Goal: Transaction & Acquisition: Purchase product/service

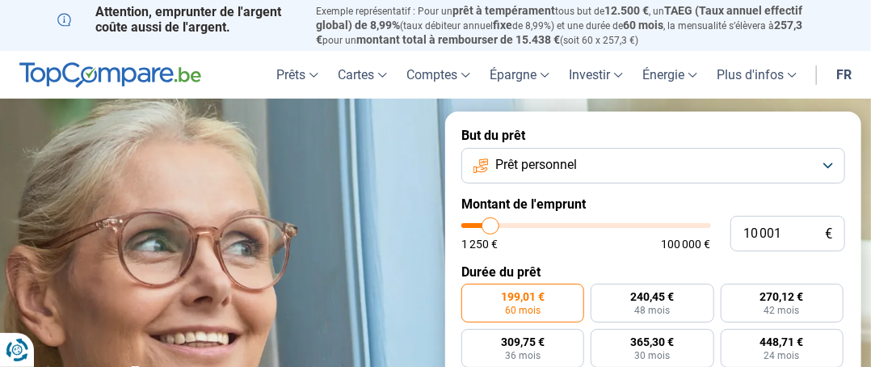
type input "9 750"
type input "9750"
type input "10 000"
type input "10000"
type input "10 500"
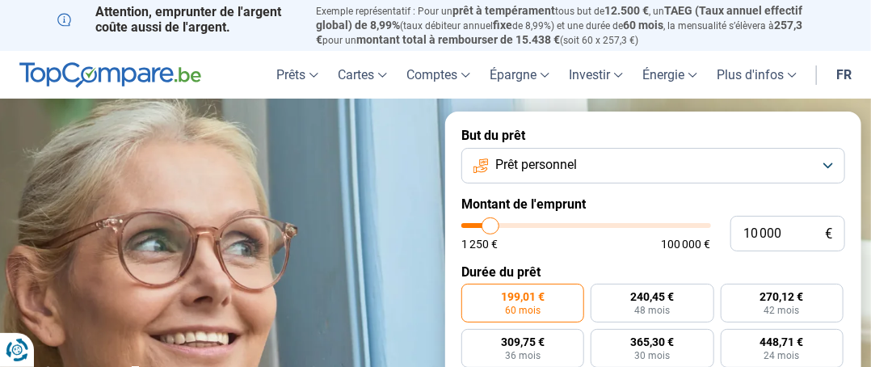
type input "10500"
type input "10 750"
type input "10750"
type input "11 500"
type input "11500"
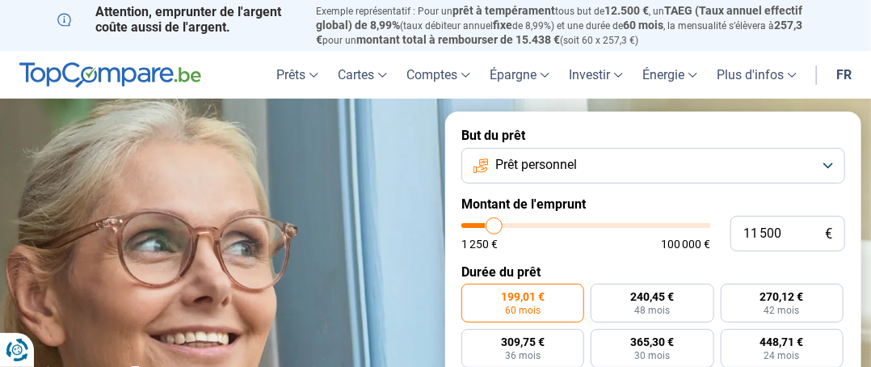
type input "11 750"
type input "11750"
type input "12 000"
type input "12000"
type input "12 500"
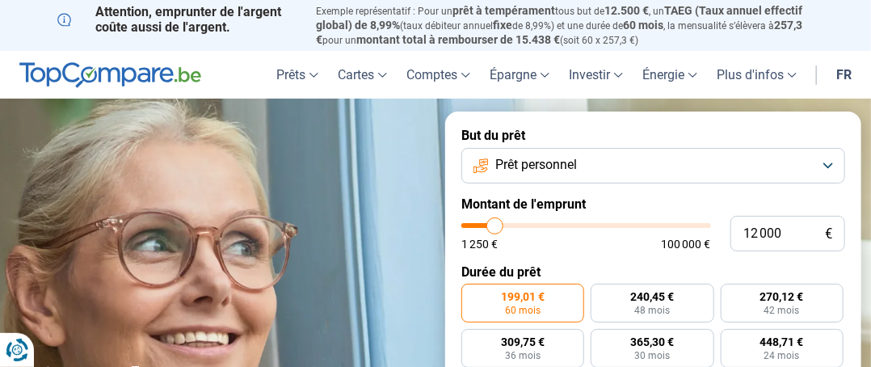
type input "12500"
type input "12 750"
type input "12750"
type input "13 250"
type input "13250"
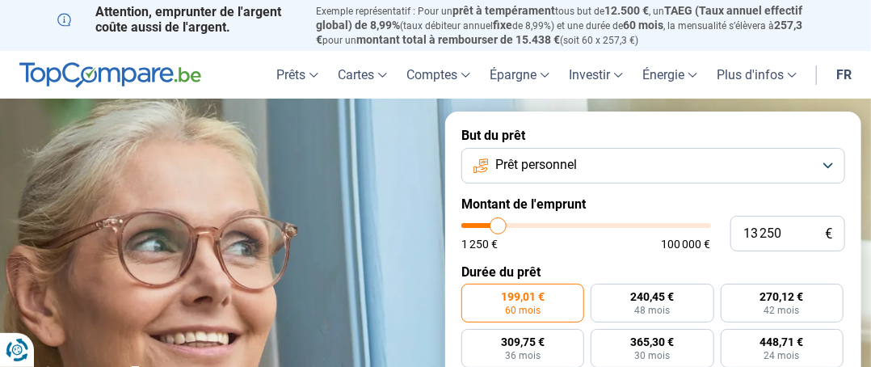
type input "13 500"
type input "13500"
type input "14 250"
type input "14250"
type input "14 500"
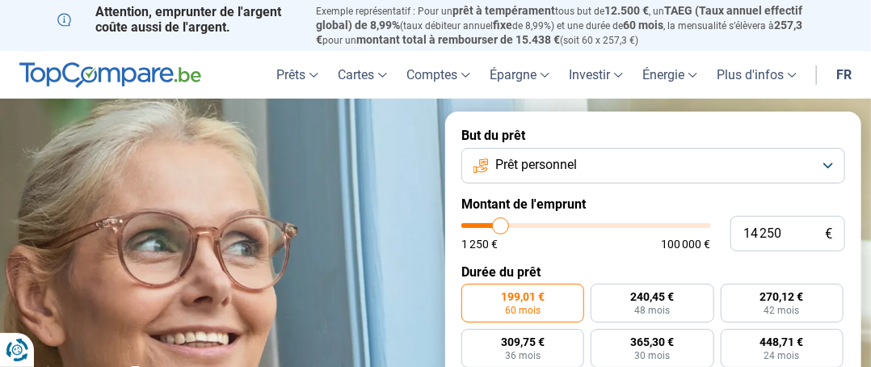
type input "14500"
type input "14 750"
type input "14750"
type input "15 250"
type input "15250"
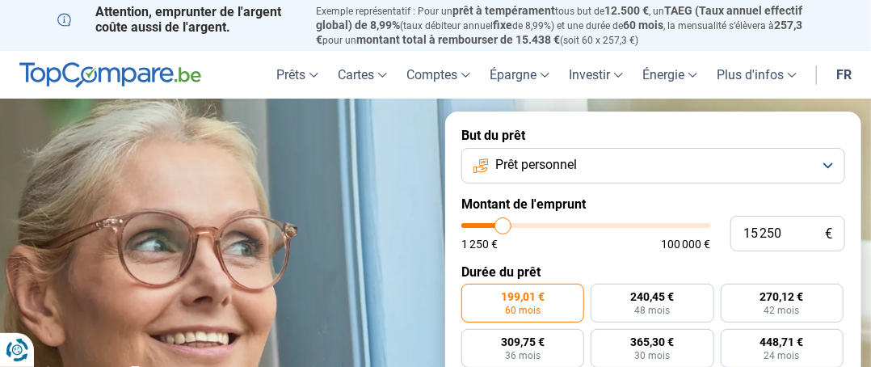
type input "15 500"
type input "15500"
type input "16 000"
type input "16000"
type input "16 500"
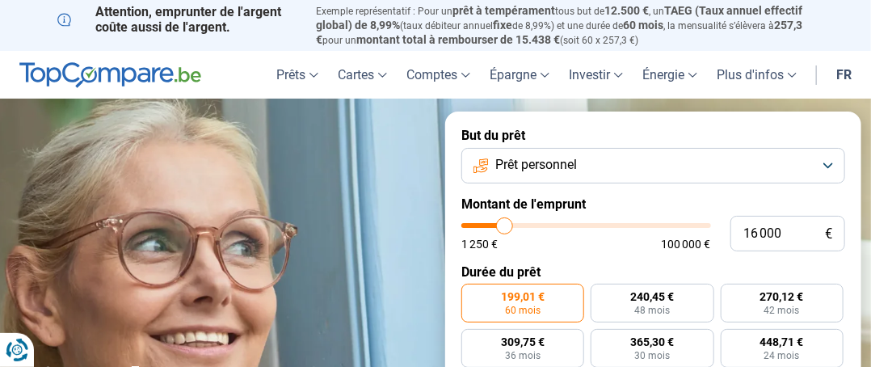
type input "16500"
type input "17 000"
type input "17000"
type input "17 250"
type input "17250"
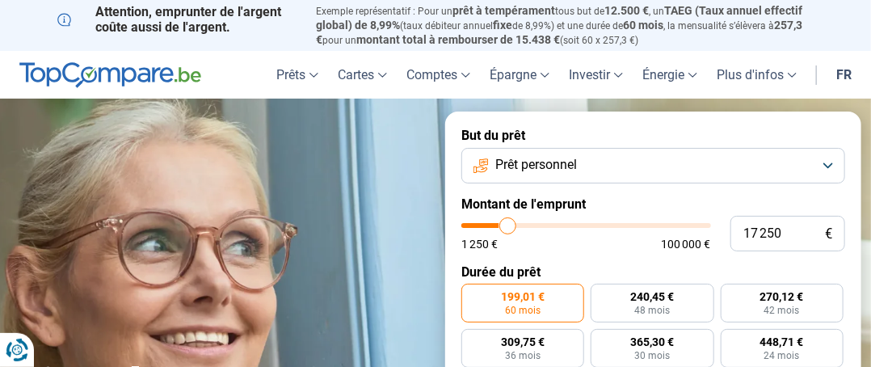
type input "17 500"
type input "17500"
type input "18 000"
type input "18000"
type input "18 250"
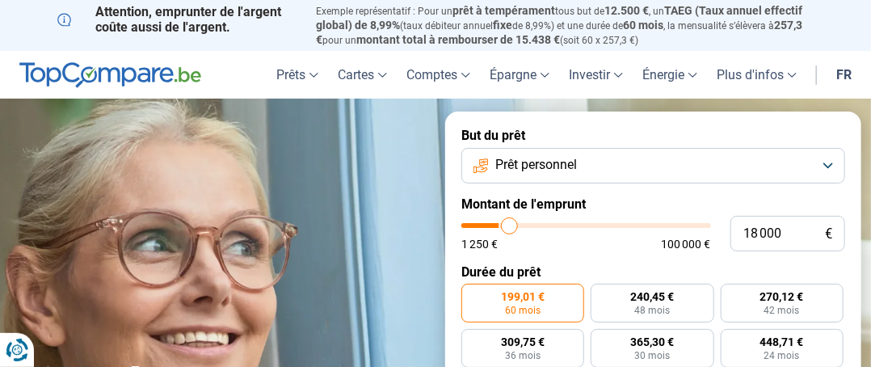
type input "18250"
type input "18 750"
type input "18750"
type input "19 250"
type input "19250"
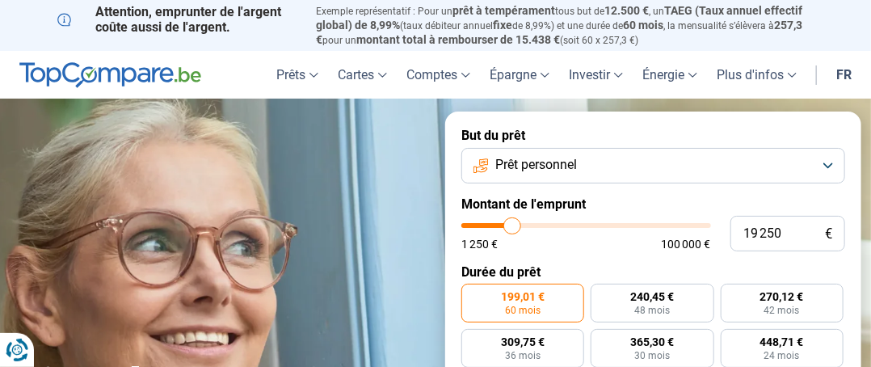
type input "19 500"
type input "19500"
type input "20 000"
type input "20000"
type input "20 250"
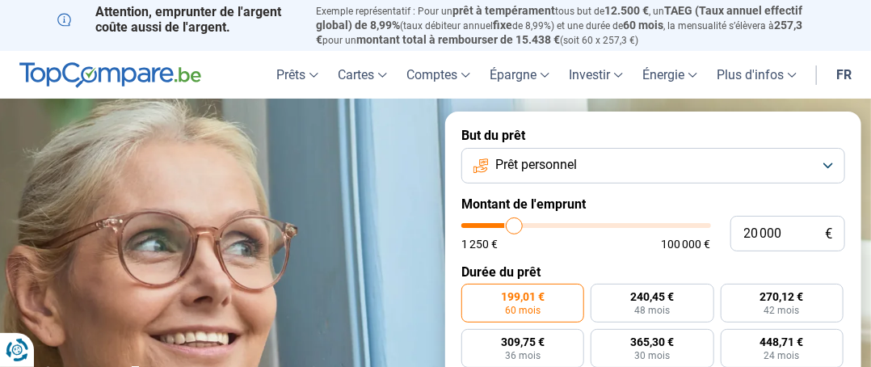
type input "20250"
type input "20 750"
type input "20750"
type input "21 000"
type input "21000"
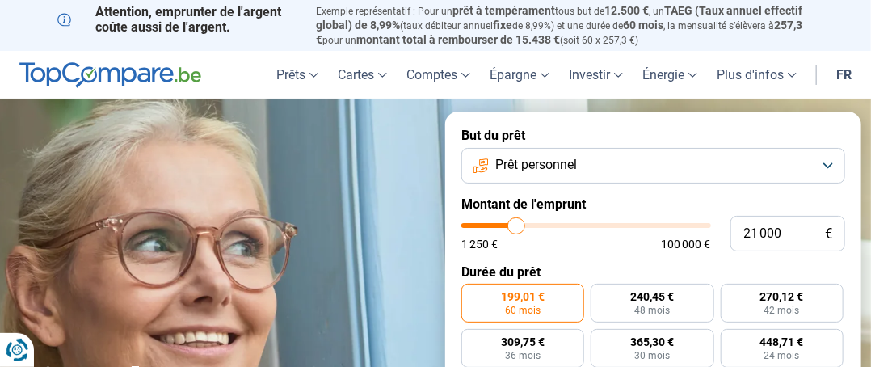
type input "21 750"
drag, startPoint x: 489, startPoint y: 231, endPoint x: 518, endPoint y: 230, distance: 29.1
type input "21750"
click at [518, 228] on input "range" at bounding box center [586, 225] width 250 height 5
radio input "false"
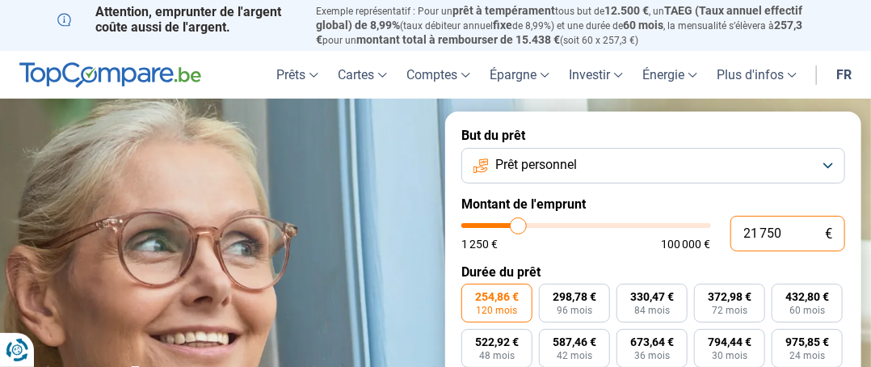
click at [783, 236] on input "21 750" at bounding box center [787, 234] width 115 height 36
type input "2 175"
type input "2250"
type input "217"
type input "1250"
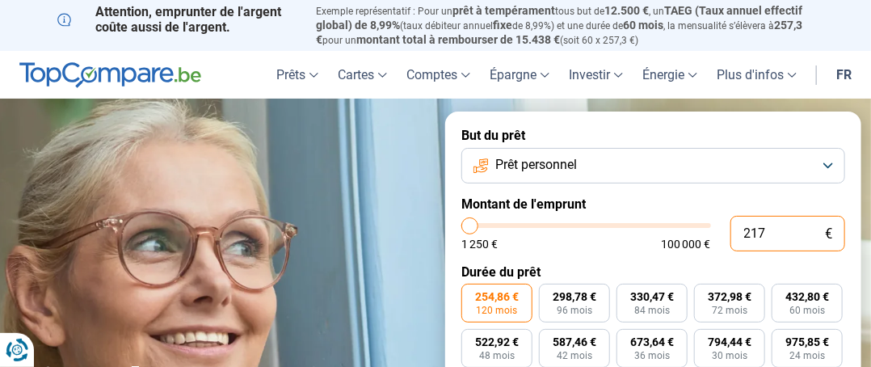
type input "21"
type input "1250"
type input "2"
type input "1250"
type input "0"
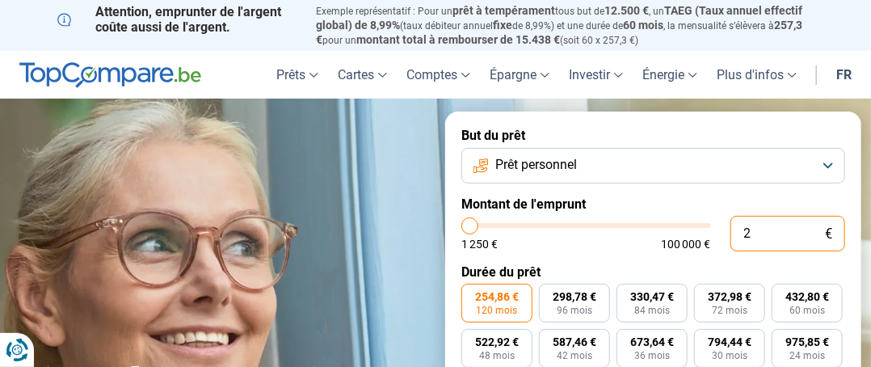
type input "1250"
type input "1 250"
type input "1250"
radio input "true"
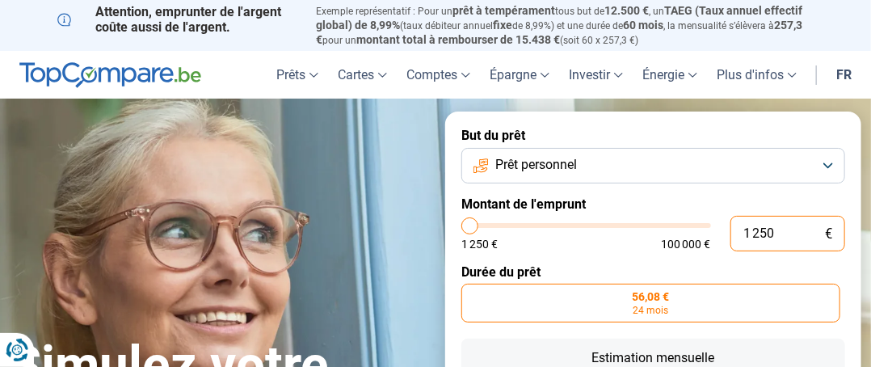
scroll to position [321, 0]
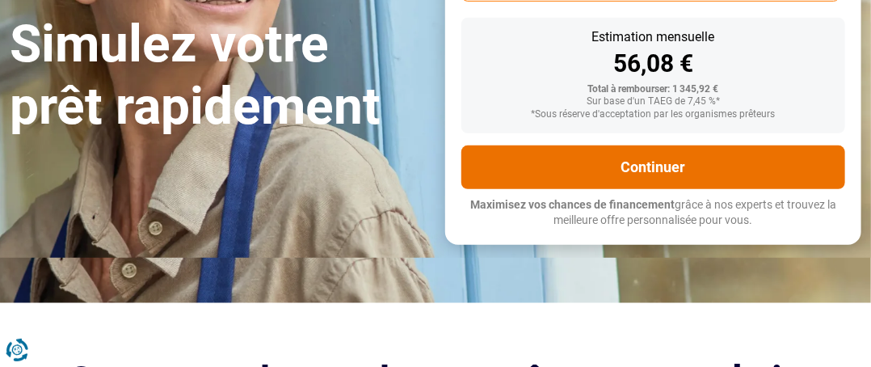
type input "1 250"
click at [649, 167] on button "Continuer" at bounding box center [653, 167] width 384 height 44
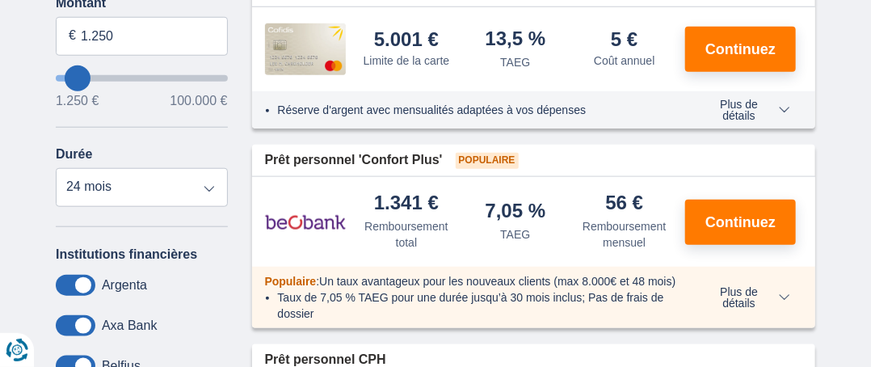
scroll to position [517, 0]
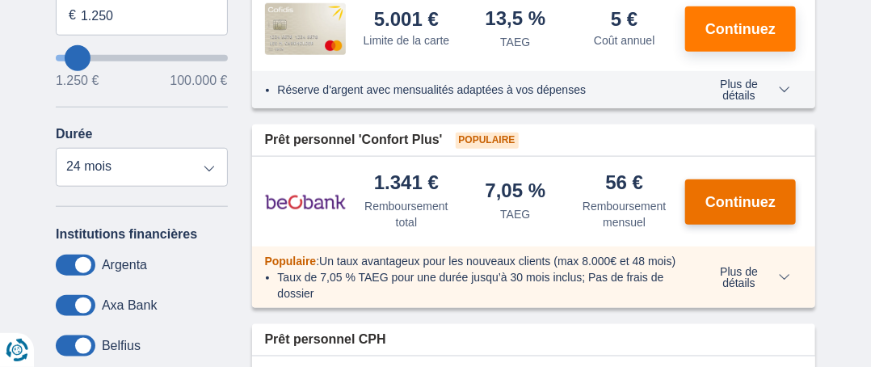
click at [720, 209] on span "Continuez" at bounding box center [740, 202] width 70 height 15
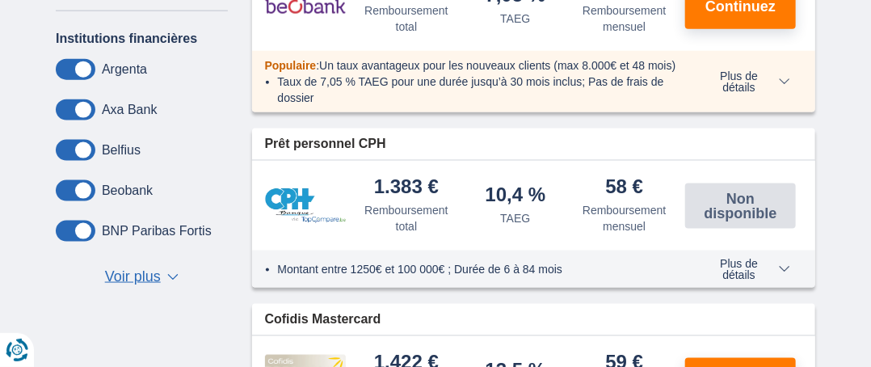
scroll to position [745, 0]
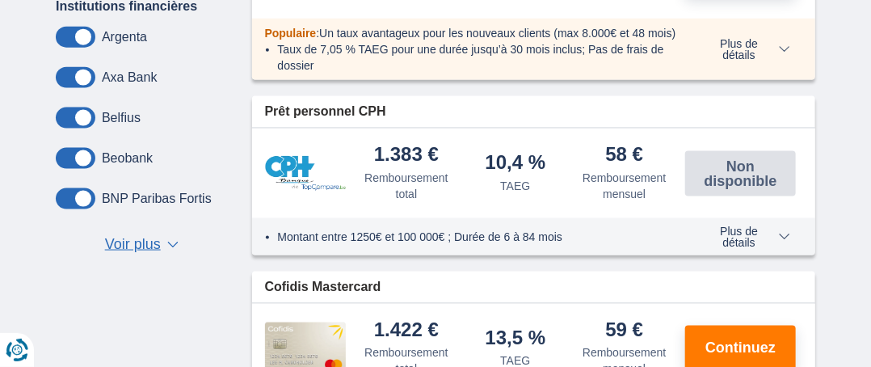
click at [742, 248] on span "Plus de détails" at bounding box center [746, 236] width 88 height 23
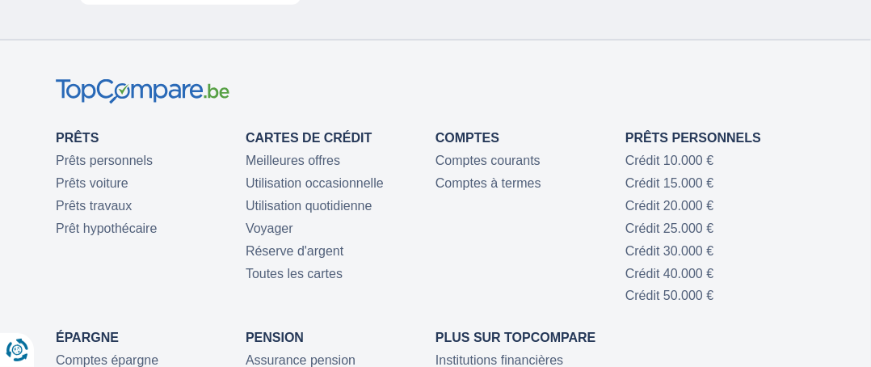
scroll to position [5170, 0]
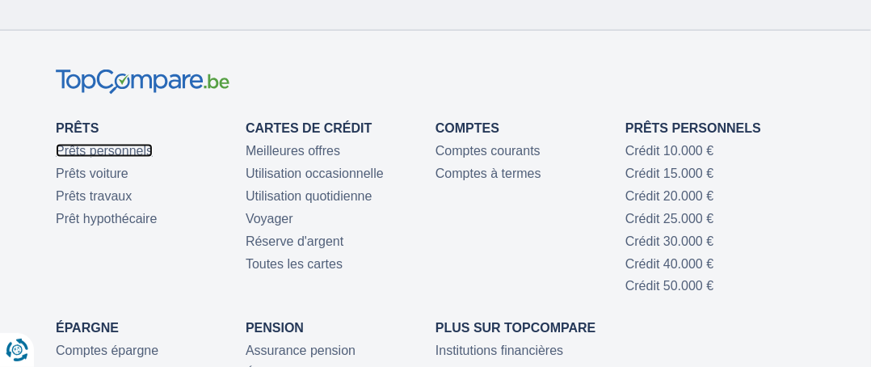
click at [139, 157] on link "Prêts personnels" at bounding box center [104, 151] width 97 height 14
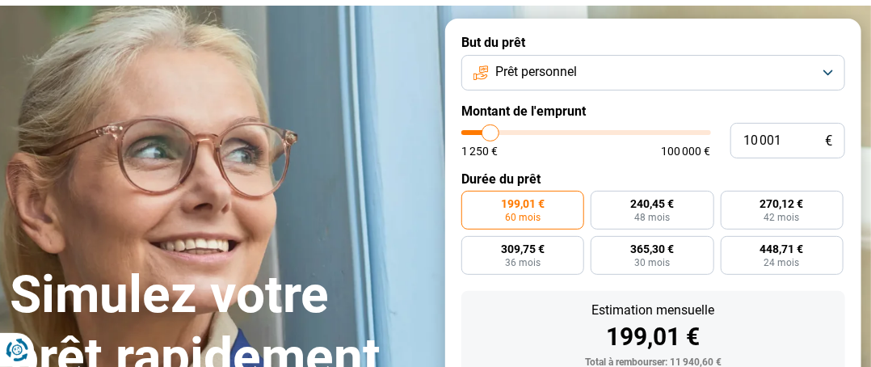
scroll to position [97, 0]
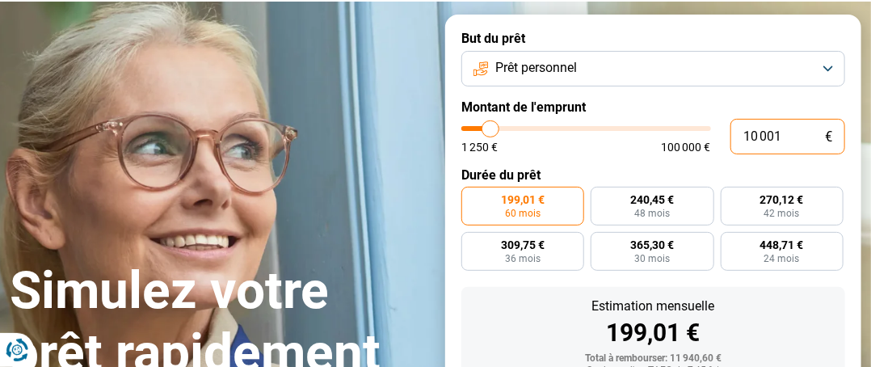
click at [782, 141] on input "10 001" at bounding box center [787, 137] width 115 height 36
type input "1 000"
type input "1250"
type input "100"
type input "1250"
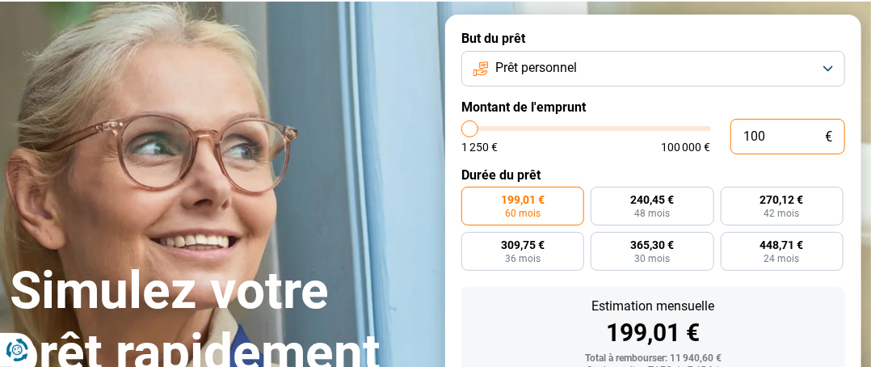
type input "10"
type input "1250"
type input "1"
type input "1250"
type input "0"
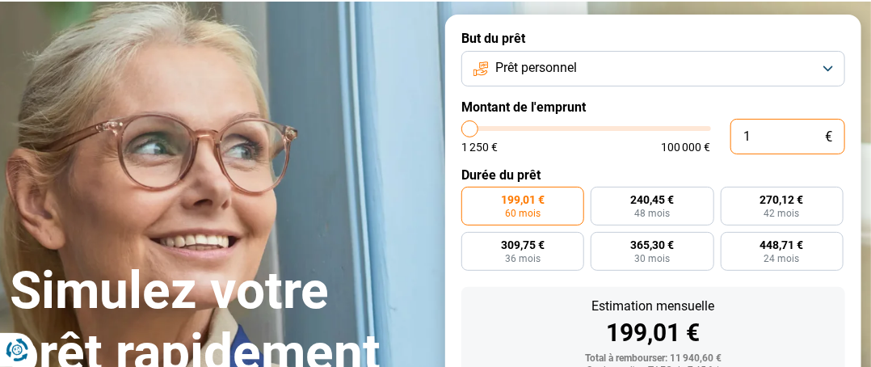
type input "1250"
type input "1 250"
type input "1250"
radio input "true"
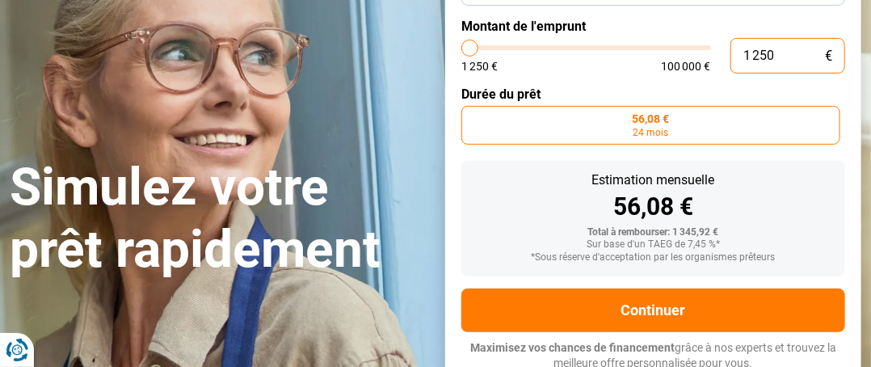
scroll to position [184, 0]
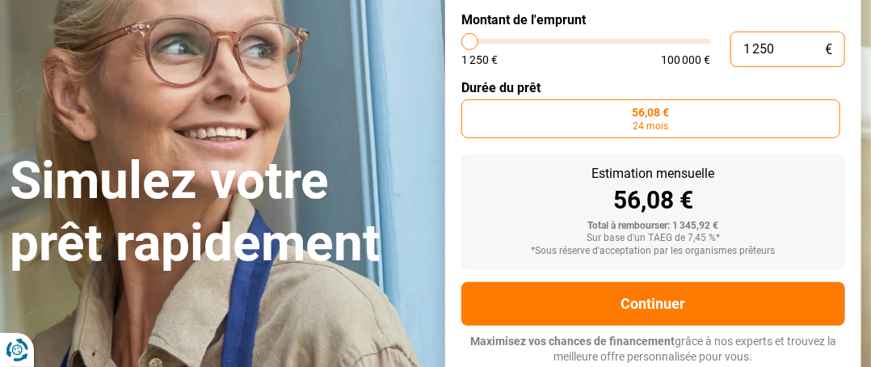
type input "12 501"
type input "12500"
type input "125 012"
type input "100000"
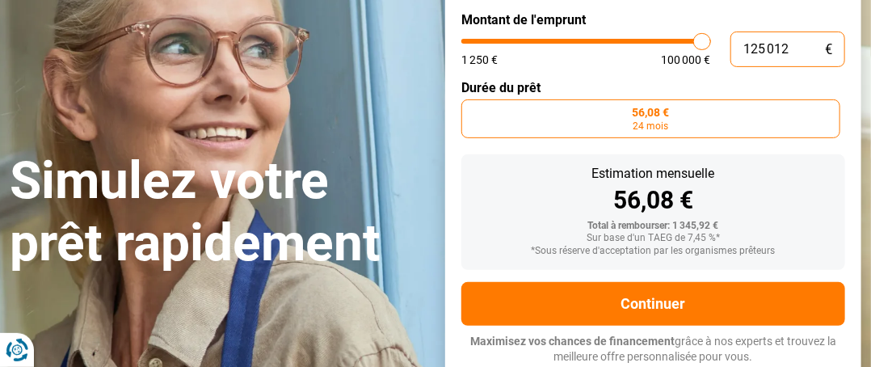
type input "100 000"
type input "100000"
radio input "false"
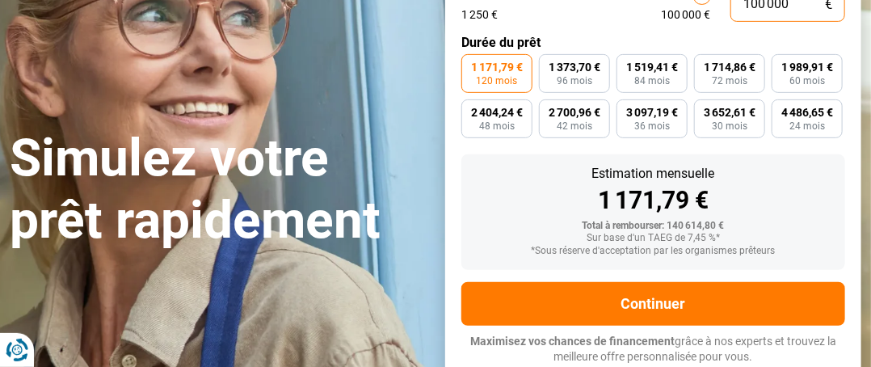
scroll to position [229, 0]
type input "10 000"
type input "10000"
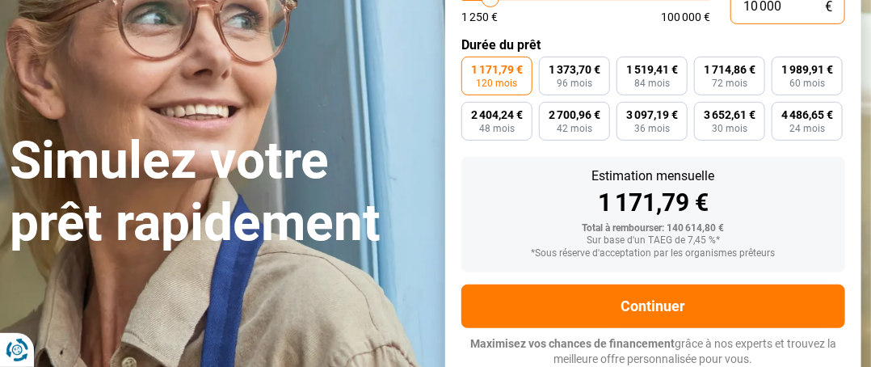
type input "1 000"
type input "1250"
type input "100"
type input "1250"
type input "10"
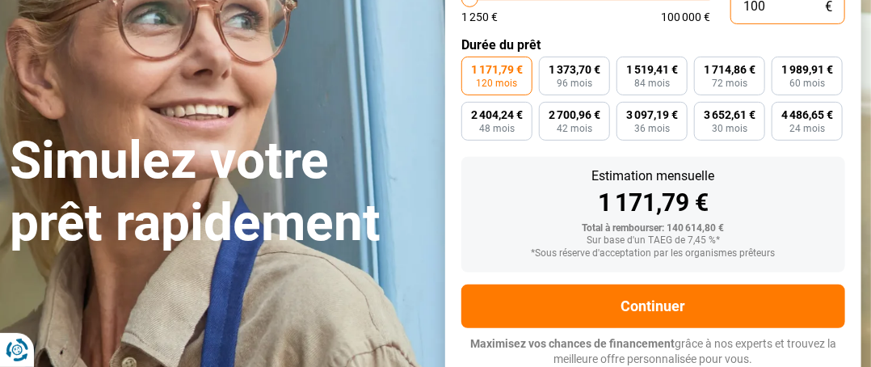
type input "1250"
type input "1"
type input "1250"
type input "1 250"
type input "1250"
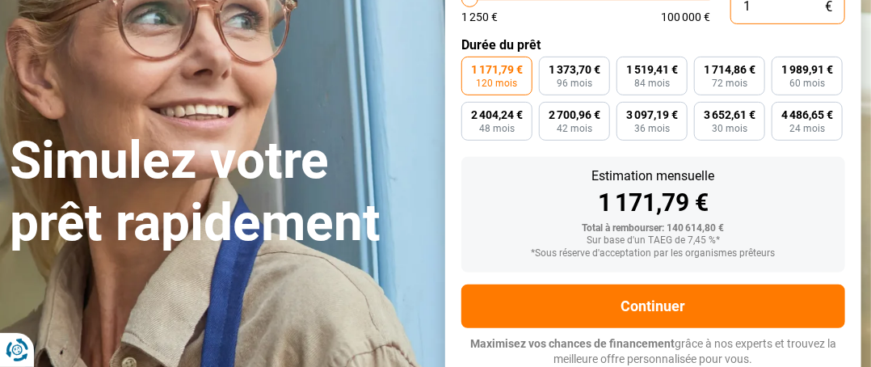
radio input "true"
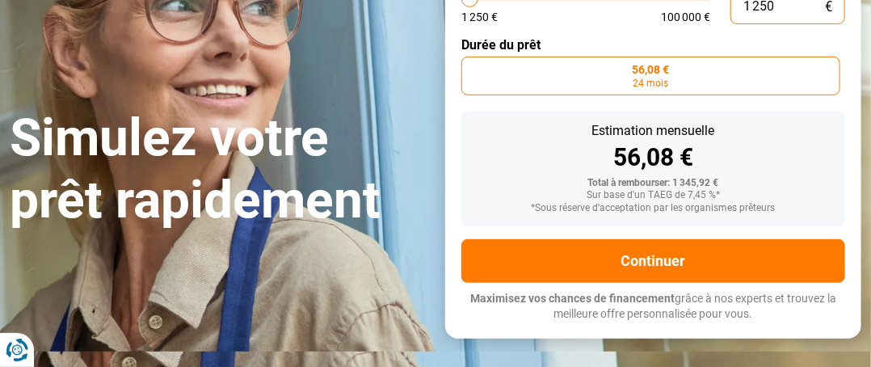
scroll to position [184, 0]
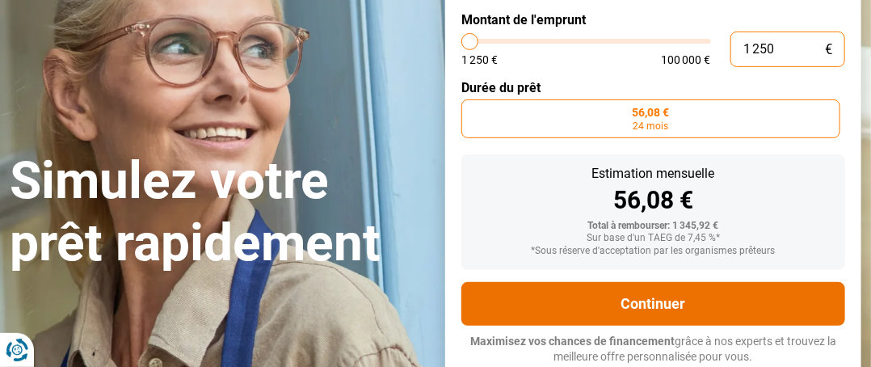
type input "1 250"
click at [648, 292] on button "Continuer" at bounding box center [653, 304] width 384 height 44
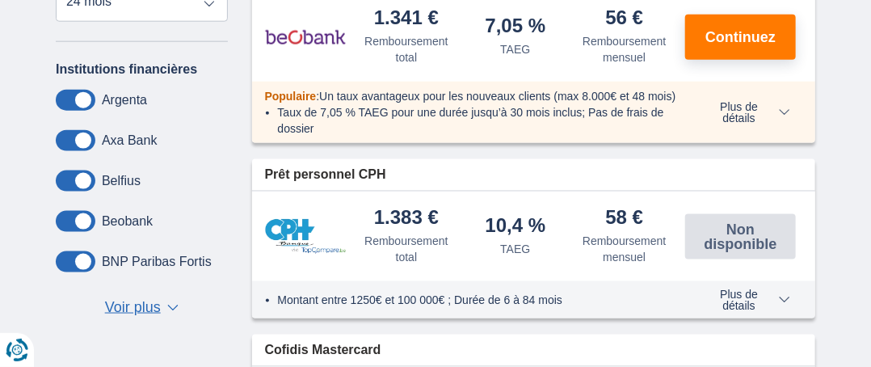
scroll to position [711, 0]
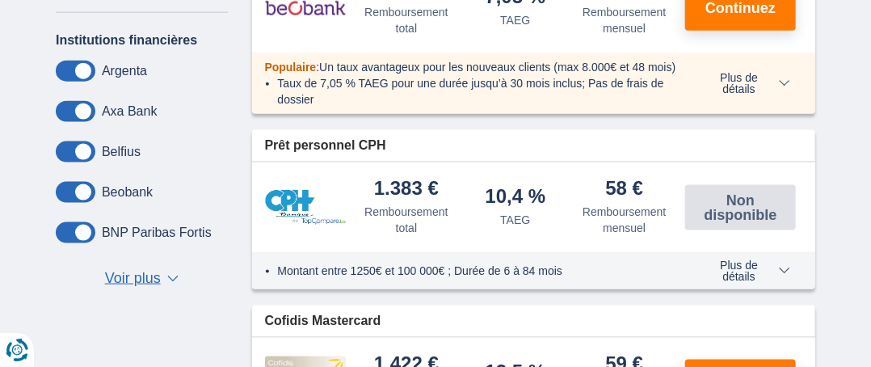
click at [82, 70] on span at bounding box center [76, 71] width 40 height 21
click at [0, 0] on input "checkbox" at bounding box center [0, 0] width 0 height 0
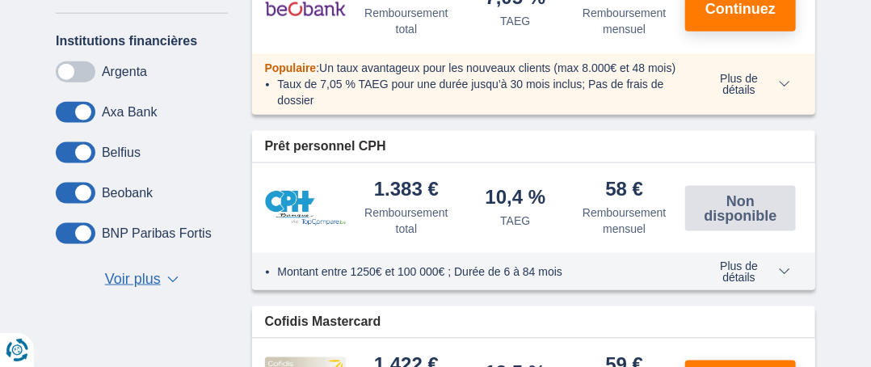
scroll to position [712, 0]
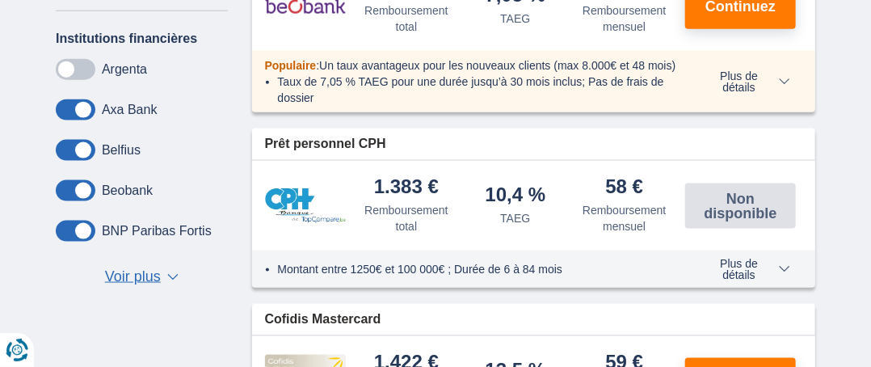
click at [139, 272] on span "Voir plus" at bounding box center [133, 276] width 56 height 21
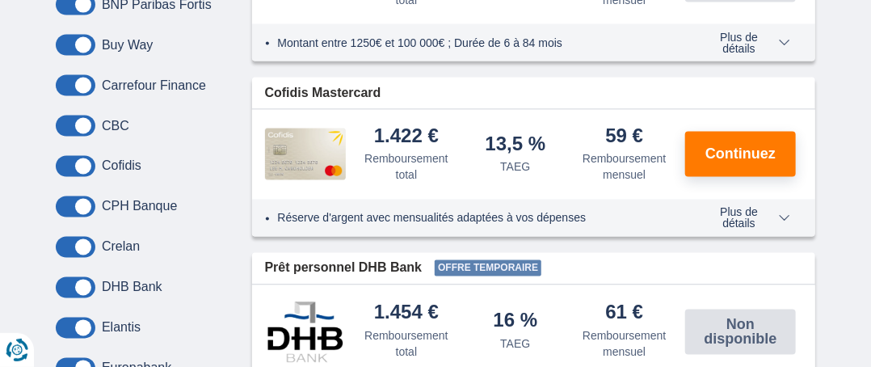
scroll to position [971, 0]
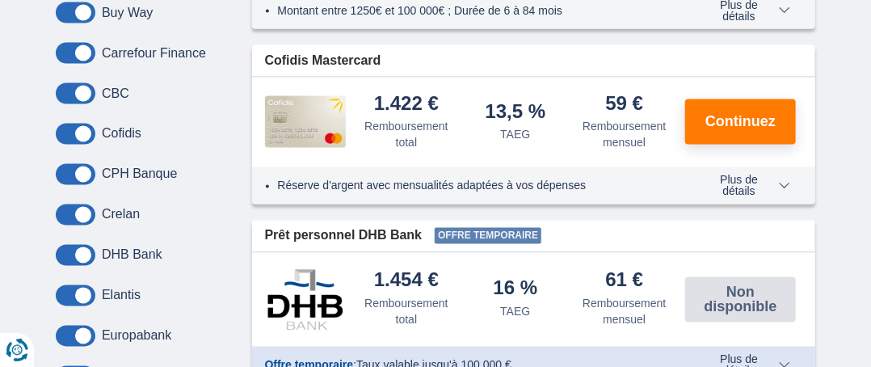
click at [81, 209] on span at bounding box center [76, 214] width 40 height 21
click at [0, 0] on input "checkbox" at bounding box center [0, 0] width 0 height 0
click at [84, 173] on span at bounding box center [76, 174] width 40 height 21
click at [0, 0] on input "checkbox" at bounding box center [0, 0] width 0 height 0
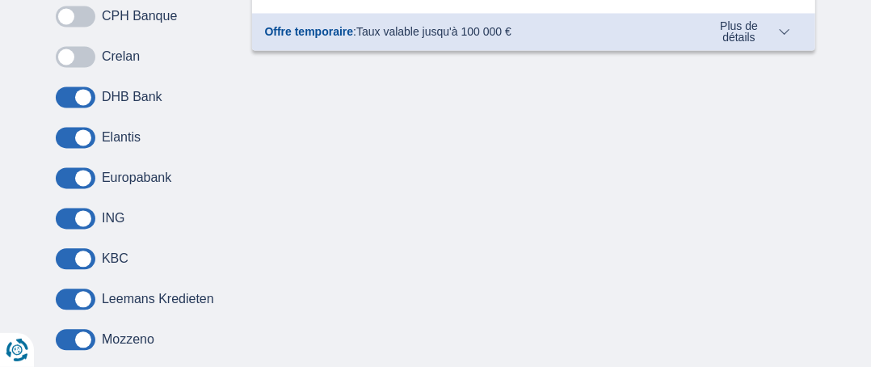
scroll to position [1132, 0]
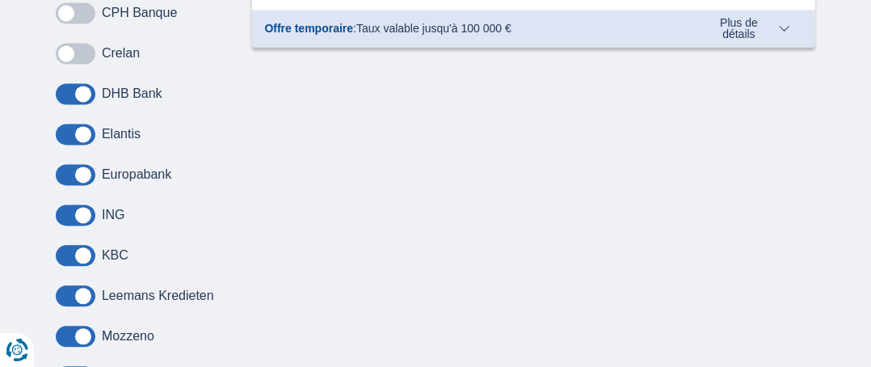
click at [84, 248] on span at bounding box center [76, 255] width 40 height 21
click at [0, 0] on input "checkbox" at bounding box center [0, 0] width 0 height 0
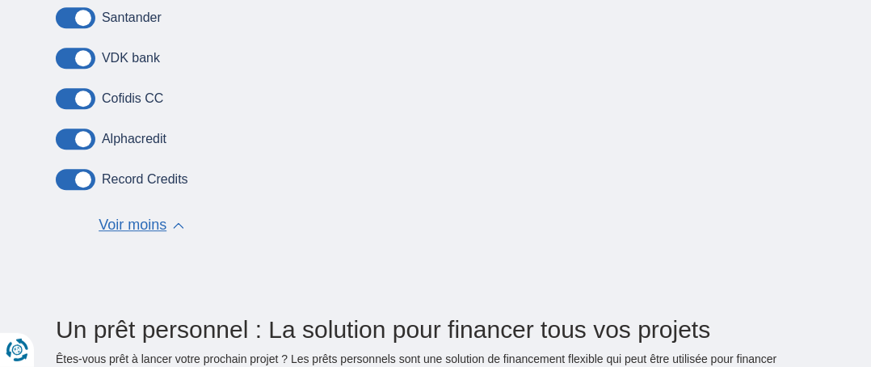
scroll to position [1552, 0]
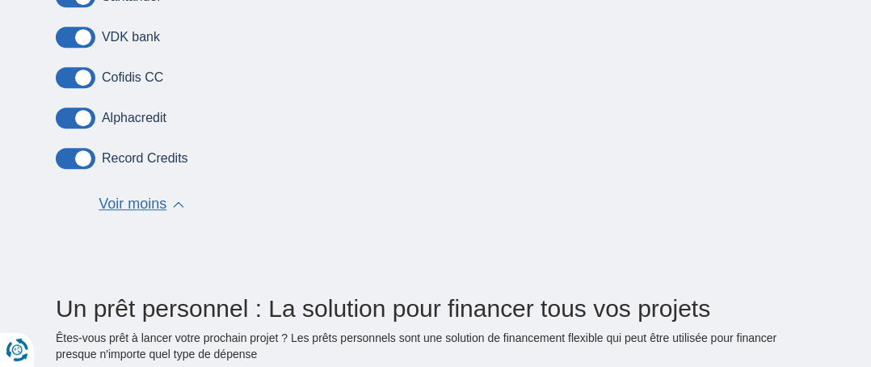
click at [85, 115] on span at bounding box center [76, 117] width 40 height 21
click at [0, 0] on input "checkbox" at bounding box center [0, 0] width 0 height 0
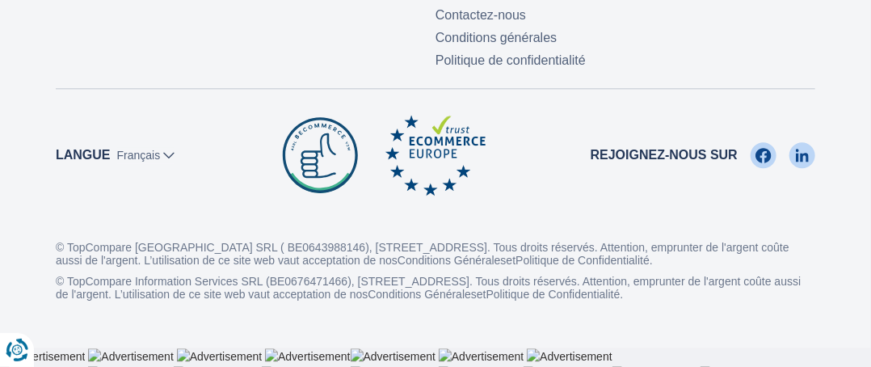
scroll to position [5711, 0]
